Goal: Task Accomplishment & Management: Manage account settings

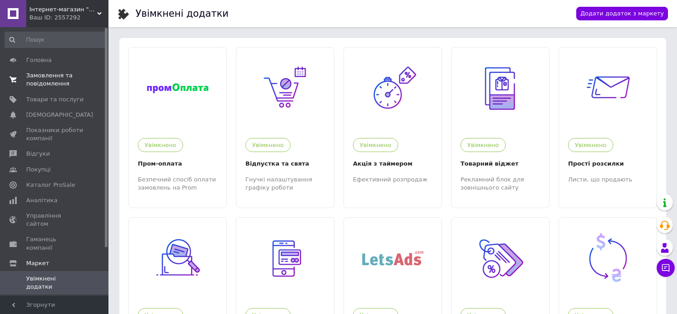
click at [43, 71] on span "Замовлення та повідомлення" at bounding box center [54, 79] width 57 height 16
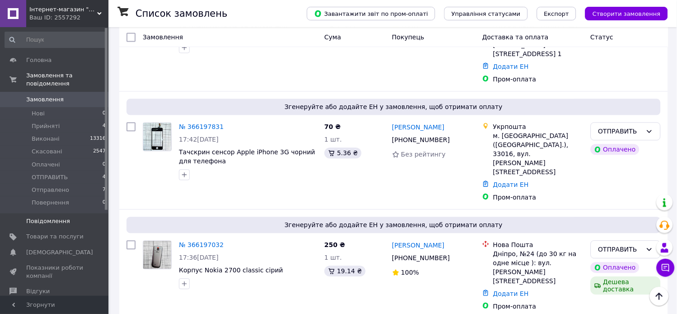
scroll to position [753, 0]
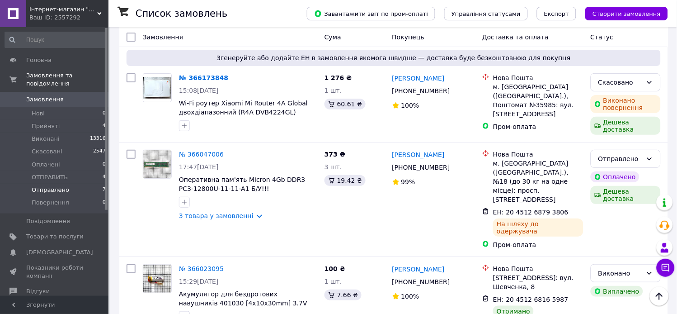
click at [43, 186] on span "Отправлено" at bounding box center [51, 190] width 38 height 8
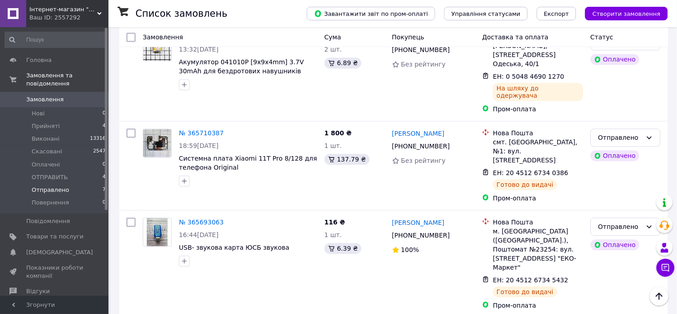
scroll to position [407, 0]
click at [44, 173] on span "ОТПРАВИТЬ" at bounding box center [50, 177] width 36 height 8
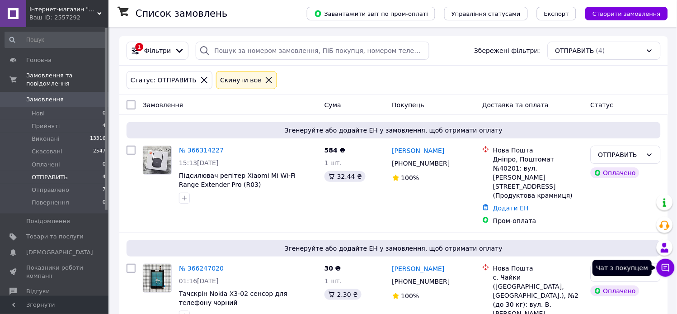
click at [669, 268] on icon at bounding box center [666, 267] width 9 height 9
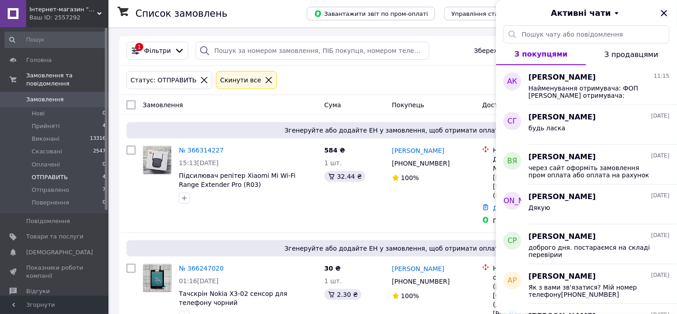
click at [663, 11] on icon "Закрити" at bounding box center [665, 13] width 6 height 6
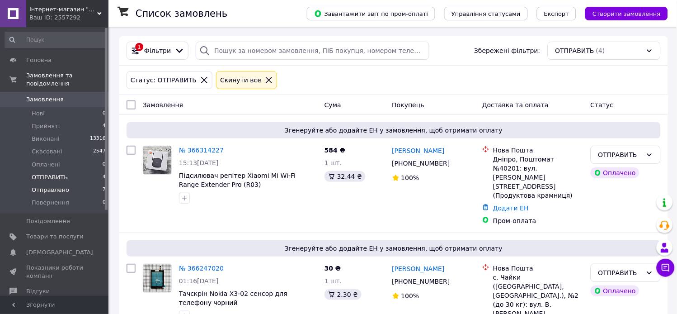
click at [52, 186] on span "Отправлено" at bounding box center [51, 190] width 38 height 8
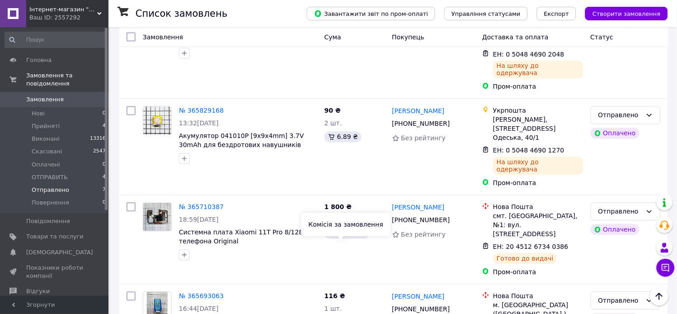
scroll to position [407, 0]
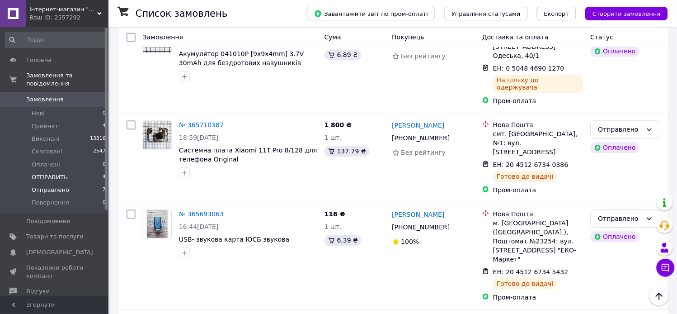
click at [47, 173] on span "ОТПРАВИТЬ" at bounding box center [50, 177] width 36 height 8
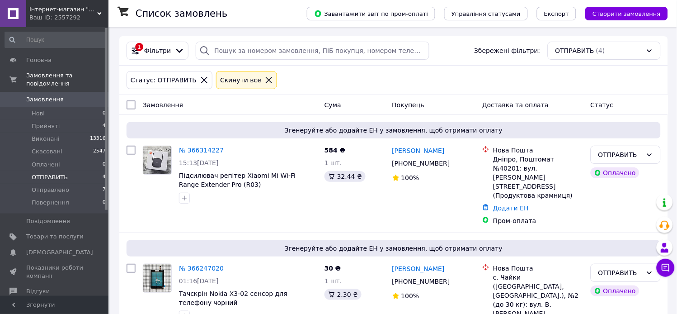
click at [52, 173] on li "ОТПРАВИТЬ 4" at bounding box center [55, 177] width 111 height 13
click at [51, 173] on span "ОТПРАВИТЬ" at bounding box center [50, 177] width 36 height 8
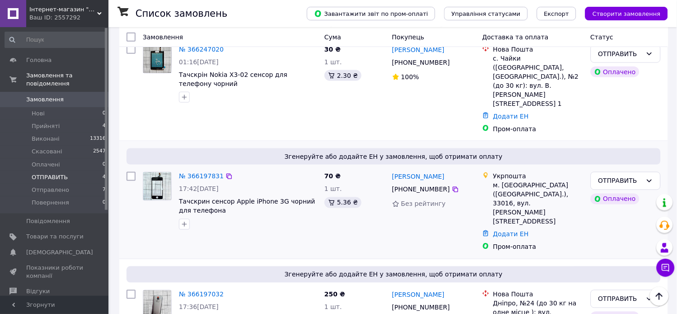
scroll to position [219, 0]
click at [47, 173] on span "ОТПРАВИТЬ" at bounding box center [50, 177] width 36 height 8
click at [36, 122] on span "Прийняті" at bounding box center [46, 126] width 28 height 8
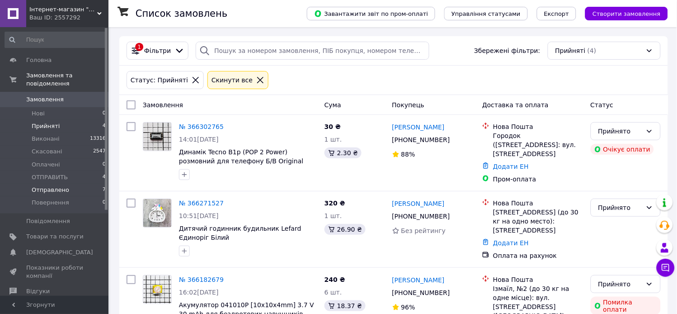
click at [51, 186] on span "Отправлено" at bounding box center [51, 190] width 38 height 8
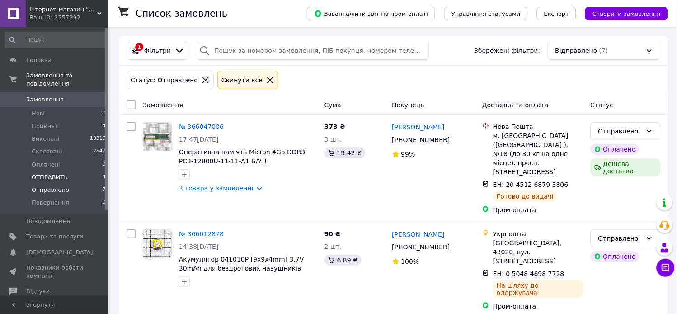
click at [39, 173] on span "ОТПРАВИТЬ" at bounding box center [50, 177] width 36 height 8
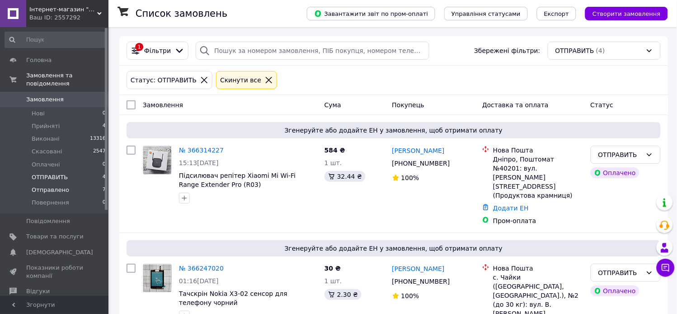
click at [34, 186] on span "Отправлено" at bounding box center [51, 190] width 38 height 8
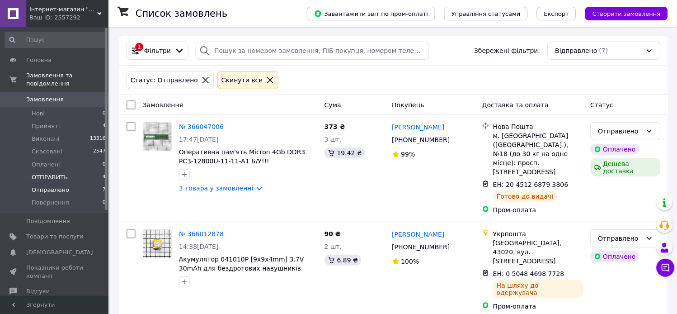
click at [42, 173] on span "ОТПРАВИТЬ" at bounding box center [50, 177] width 36 height 8
